Goal: Go to known website: Access a specific website the user already knows

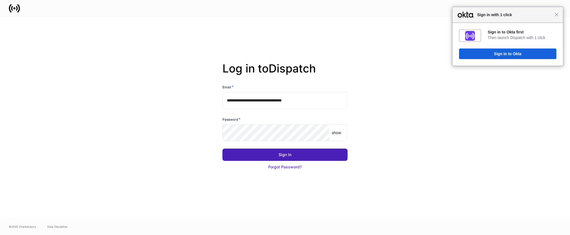
click at [283, 155] on div "Sign In" at bounding box center [285, 155] width 13 height 6
